Goal: Navigation & Orientation: Find specific page/section

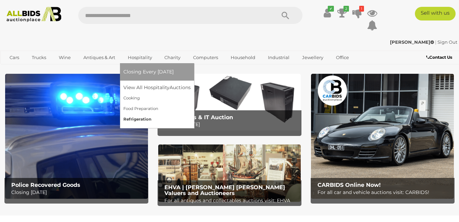
click at [136, 119] on link "Refrigeration" at bounding box center [156, 119] width 67 height 11
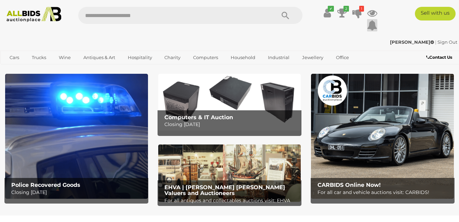
click at [372, 26] on icon at bounding box center [372, 25] width 10 height 12
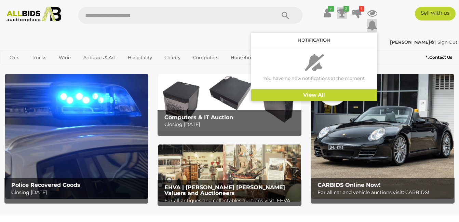
click at [344, 11] on icon "2" at bounding box center [345, 9] width 5 height 6
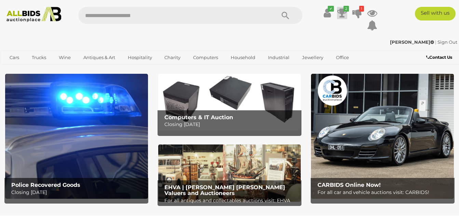
click at [342, 12] on icon at bounding box center [342, 13] width 10 height 12
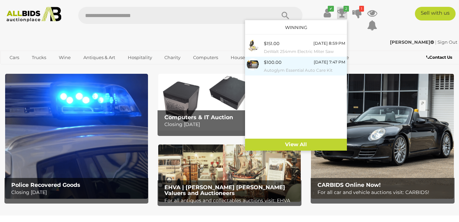
click at [269, 61] on div "$100.00" at bounding box center [273, 62] width 18 height 8
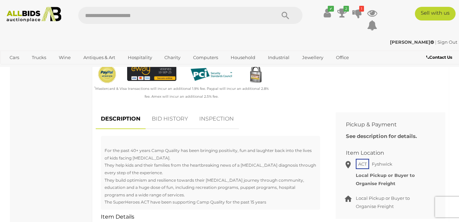
scroll to position [171, 0]
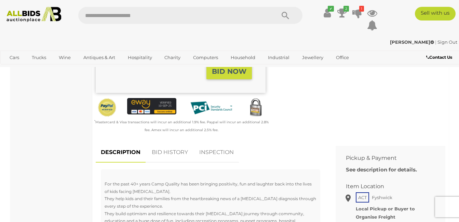
click at [170, 152] on link "BID HISTORY" at bounding box center [170, 153] width 46 height 20
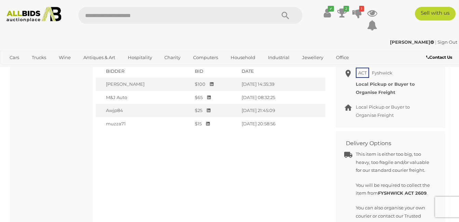
scroll to position [308, 0]
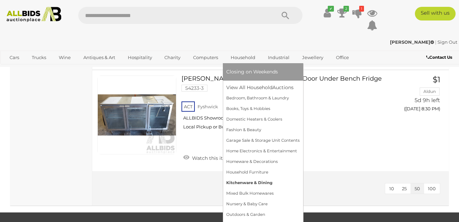
scroll to position [376, 0]
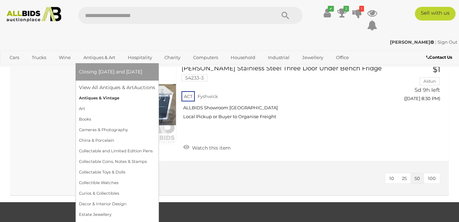
click at [90, 97] on link "Antiques & Vintage" at bounding box center [117, 98] width 76 height 11
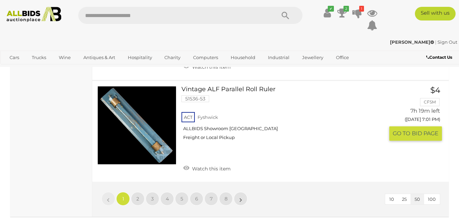
scroll to position [5332, 0]
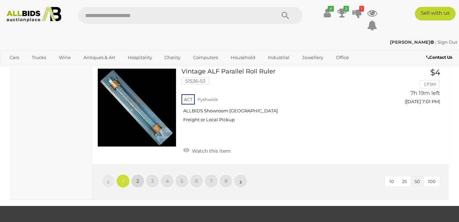
click at [137, 178] on span "2" at bounding box center [137, 181] width 3 height 6
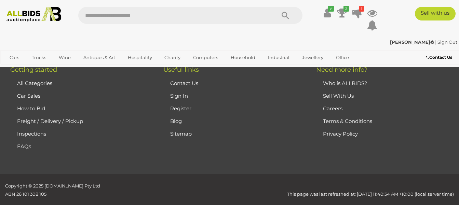
scroll to position [92, 0]
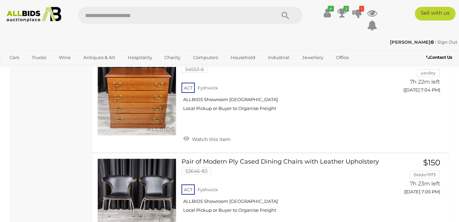
scroll to position [1083, 0]
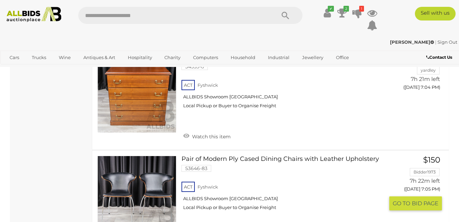
click at [154, 175] on link at bounding box center [136, 195] width 79 height 79
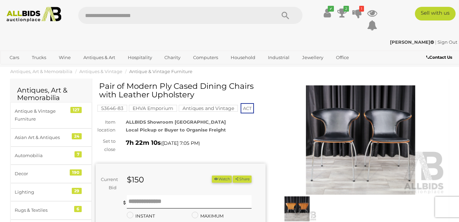
click at [387, 123] on img at bounding box center [361, 139] width 170 height 109
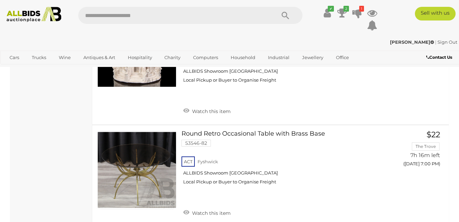
scroll to position [5287, 0]
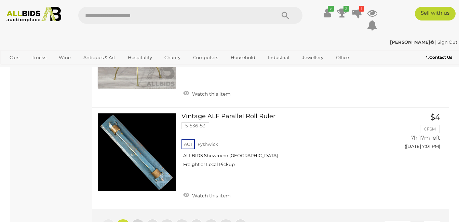
click at [139, 222] on span "2" at bounding box center [137, 226] width 3 height 6
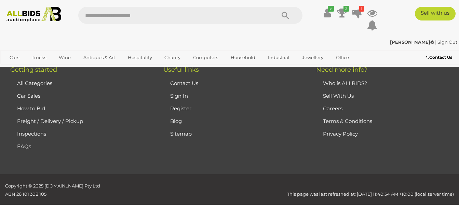
scroll to position [92, 0]
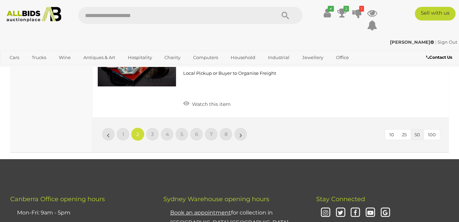
scroll to position [5354, 0]
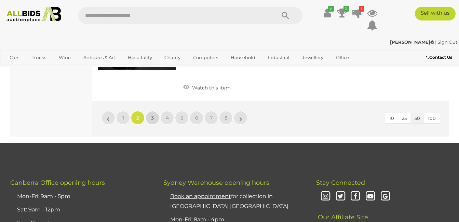
click at [152, 115] on span "3" at bounding box center [152, 118] width 3 height 6
click at [0, 0] on div "Loading auctions..." at bounding box center [0, 0] width 0 height 0
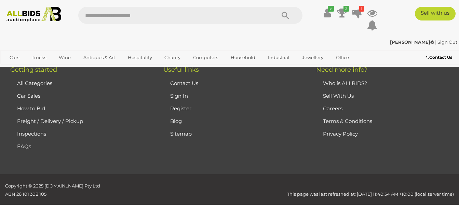
scroll to position [92, 0]
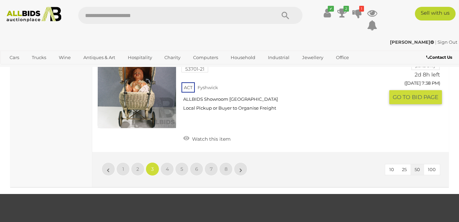
scroll to position [5321, 0]
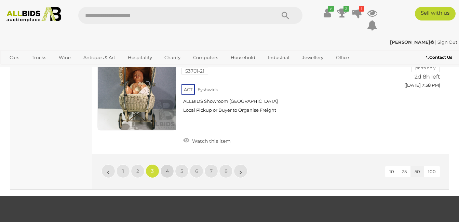
click at [165, 164] on link "4" at bounding box center [167, 171] width 14 height 14
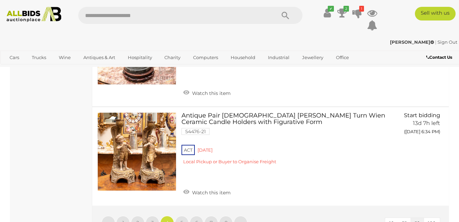
scroll to position [5287, 0]
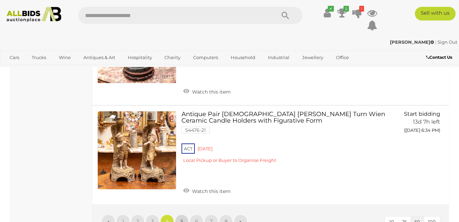
click at [181, 218] on span "5" at bounding box center [181, 221] width 3 height 6
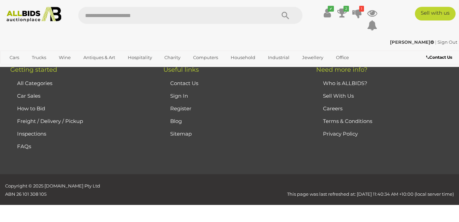
scroll to position [92, 0]
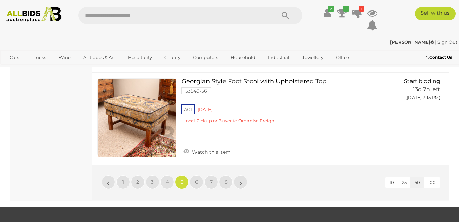
scroll to position [4911, 0]
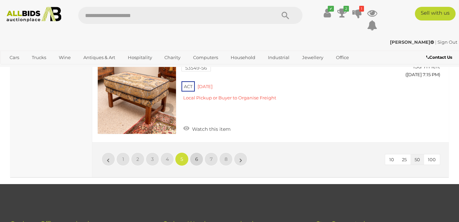
click at [197, 156] on span "6" at bounding box center [196, 159] width 3 height 6
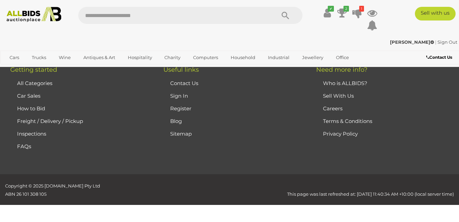
scroll to position [92, 0]
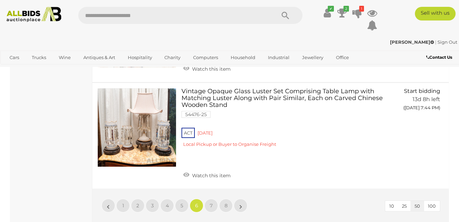
scroll to position [4843, 0]
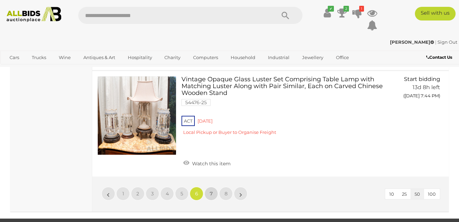
click at [210, 191] on span "7" at bounding box center [211, 194] width 3 height 6
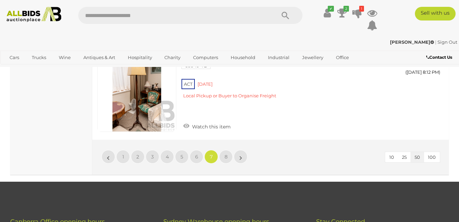
scroll to position [4911, 0]
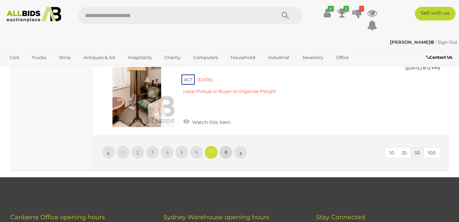
click at [225, 149] on span "8" at bounding box center [226, 152] width 3 height 6
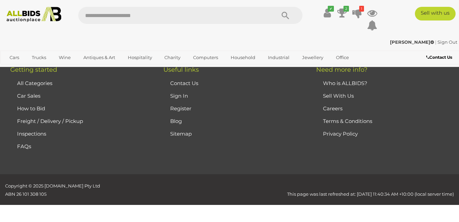
scroll to position [92, 0]
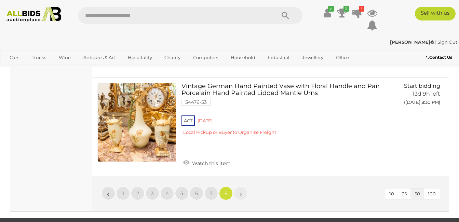
scroll to position [2108, 0]
